Goal: Find specific page/section: Find specific page/section

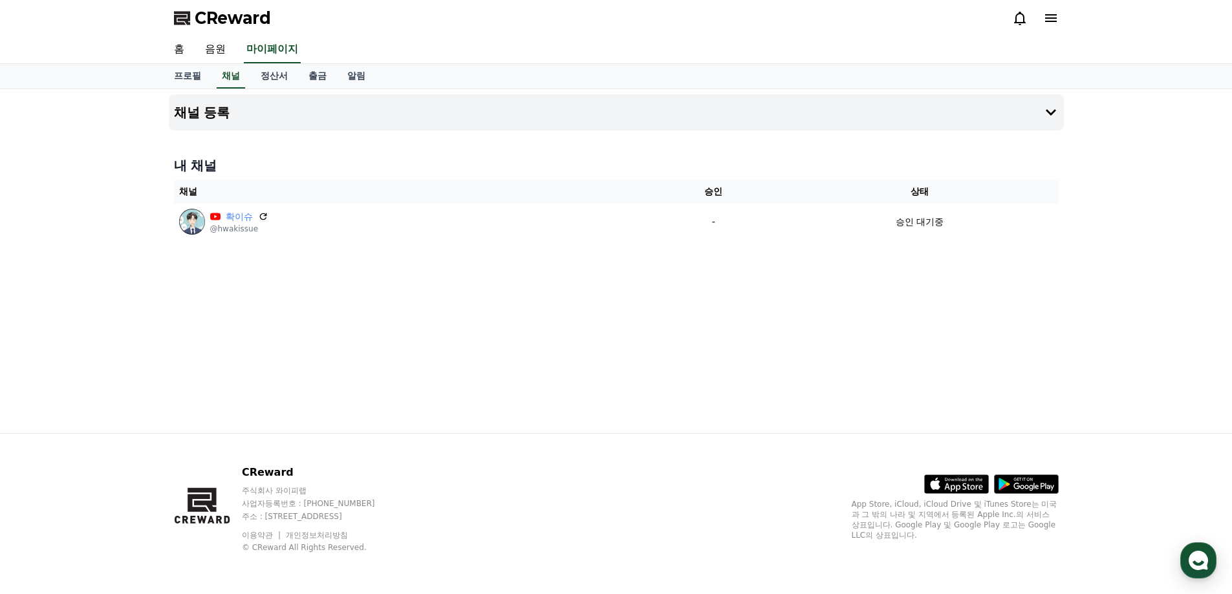
click at [1053, 274] on div "채널 등록 내 채널 채널 승인 상태 확이슈 @hwakissue - 승인 대기중" at bounding box center [616, 261] width 905 height 344
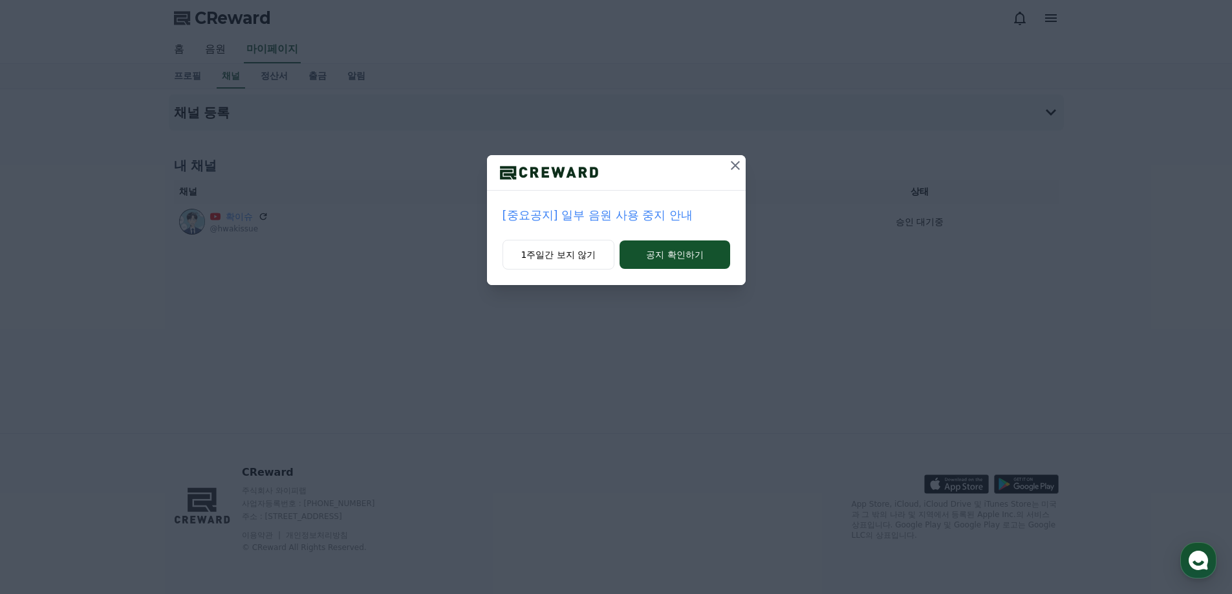
click at [728, 171] on icon at bounding box center [736, 166] width 16 height 16
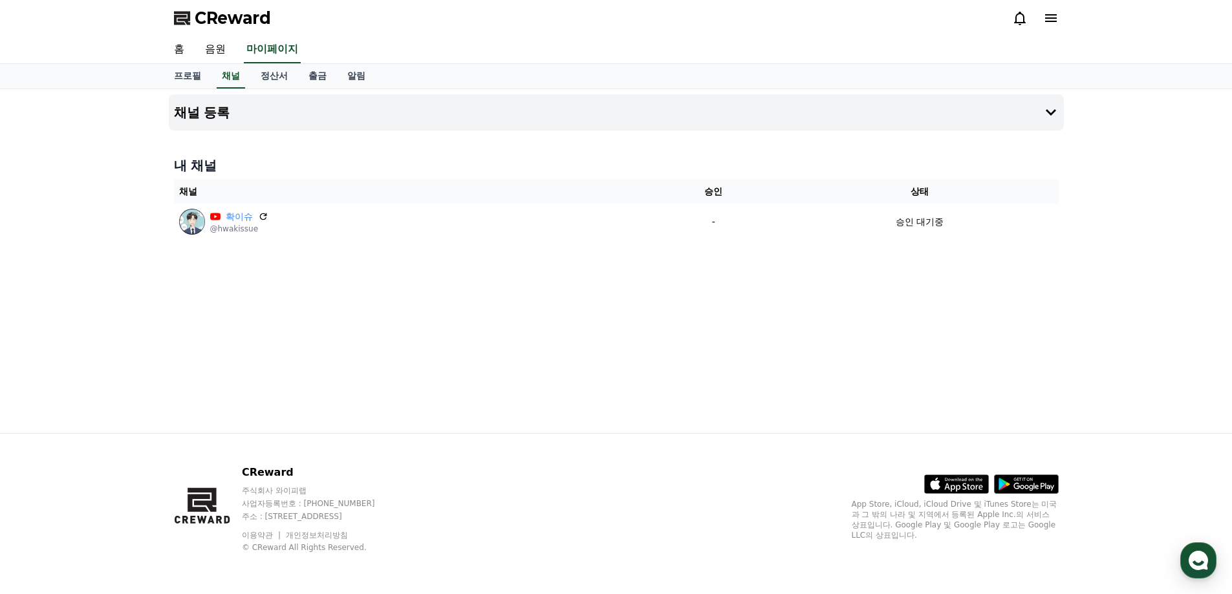
click at [1122, 170] on div "채널 등록 내 채널 채널 승인 상태 확이슈 @hwakissue - 승인 대기중" at bounding box center [616, 261] width 1232 height 344
click at [1125, 177] on div "채널 등록 내 채널 채널 승인 상태 확이슈 @hwakissue - 승인 대기중" at bounding box center [616, 261] width 1232 height 344
